Goal: Task Accomplishment & Management: Manage account settings

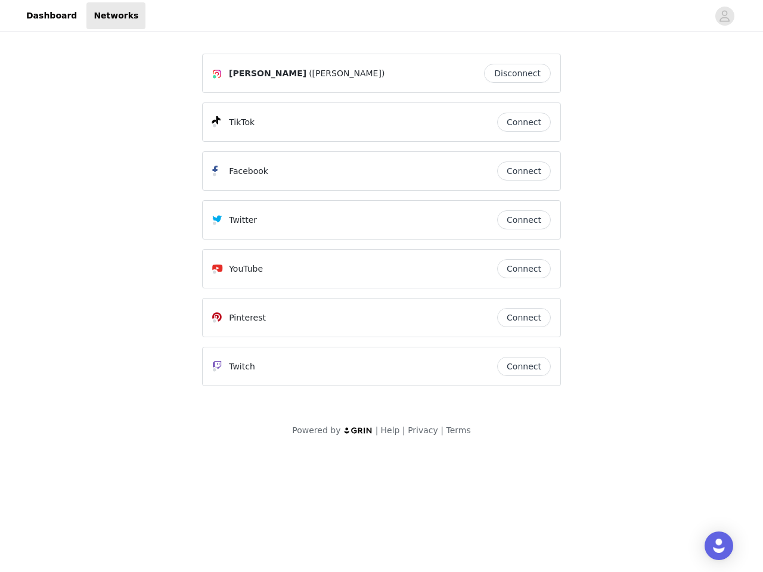
click at [381, 225] on div "Twitter" at bounding box center [354, 220] width 285 height 14
click at [381, 16] on div at bounding box center [426, 15] width 563 height 27
click at [725, 16] on icon "avatar" at bounding box center [724, 16] width 11 height 19
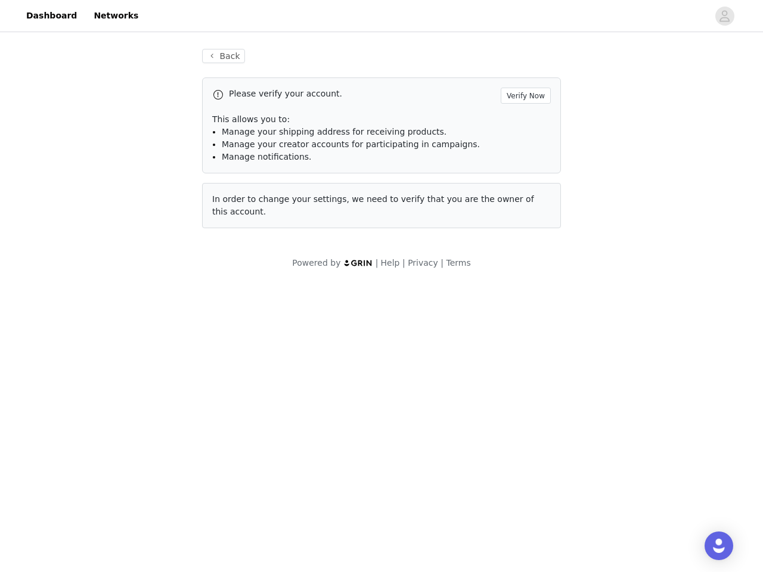
click at [524, 122] on p "This allows you to:" at bounding box center [381, 119] width 339 height 13
click at [524, 171] on div "Please verify your account. Verify Now This allows you to: Manage your shipping…" at bounding box center [381, 125] width 359 height 96
click at [524, 220] on div "Back Please verify your account. Verify Now This allows you to: Manage your shi…" at bounding box center [381, 139] width 387 height 208
click at [524, 269] on div "Powered by | Help | Privacy | Terms" at bounding box center [381, 270] width 763 height 27
